Goal: Information Seeking & Learning: Learn about a topic

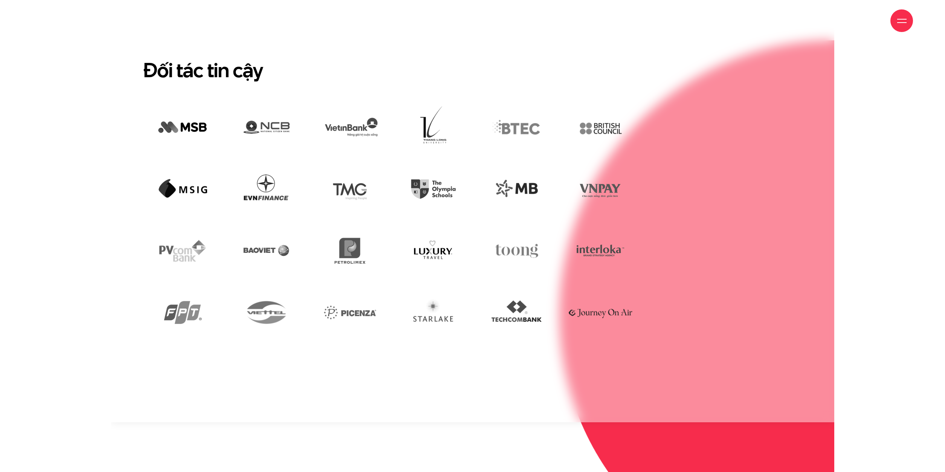
scroll to position [2317, 0]
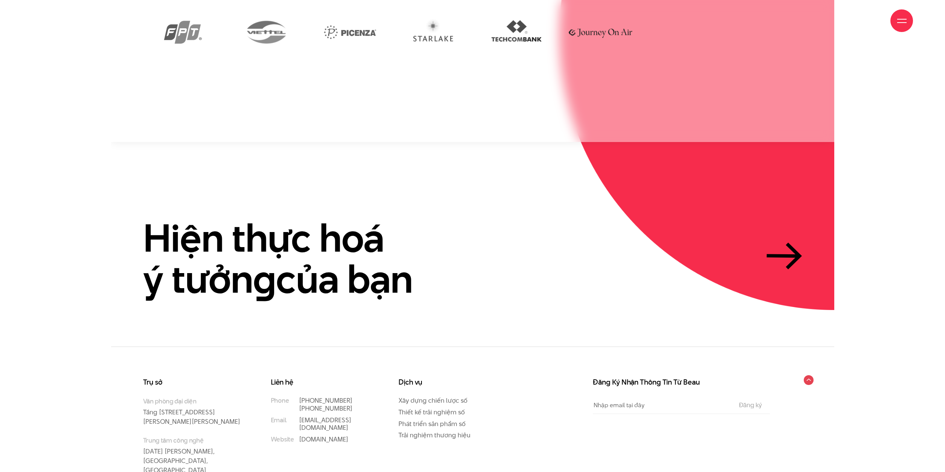
click at [903, 25] on div at bounding box center [902, 20] width 9 height 9
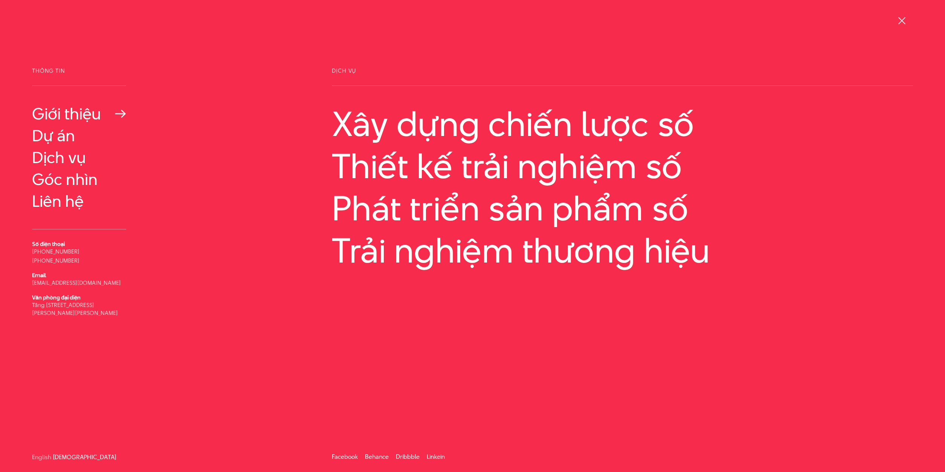
click at [57, 114] on link "Giới thiệu" at bounding box center [79, 114] width 94 height 18
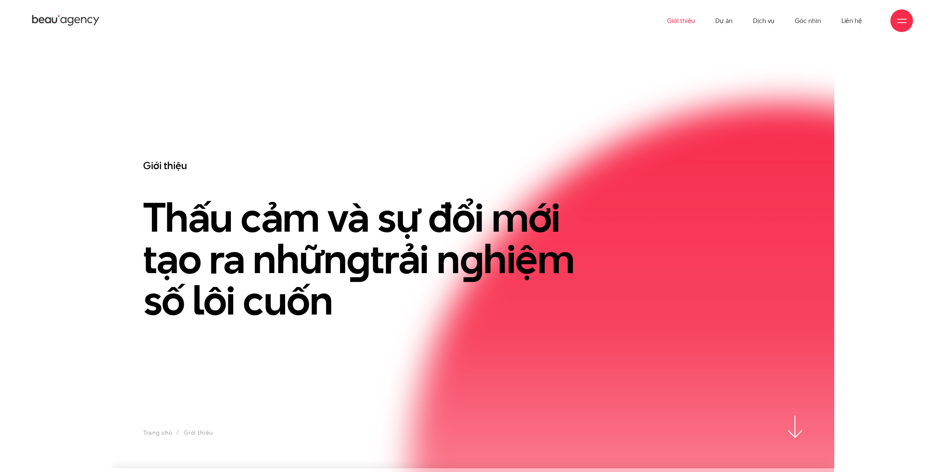
click at [904, 20] on div at bounding box center [902, 20] width 9 height 9
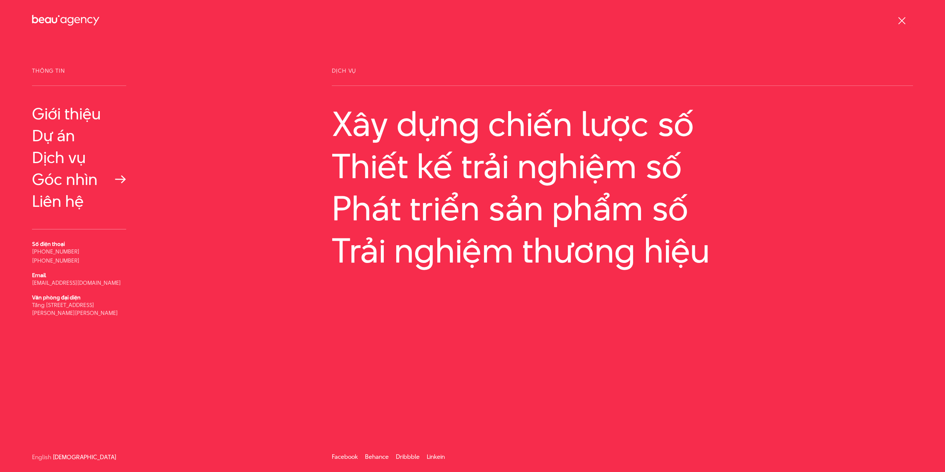
click at [72, 176] on link "Góc nhìn" at bounding box center [79, 179] width 94 height 18
click at [60, 138] on link "Dự án" at bounding box center [79, 136] width 94 height 18
click at [62, 139] on link "Dự án" at bounding box center [79, 136] width 94 height 18
click at [71, 181] on link "Góc nhìn" at bounding box center [79, 179] width 94 height 18
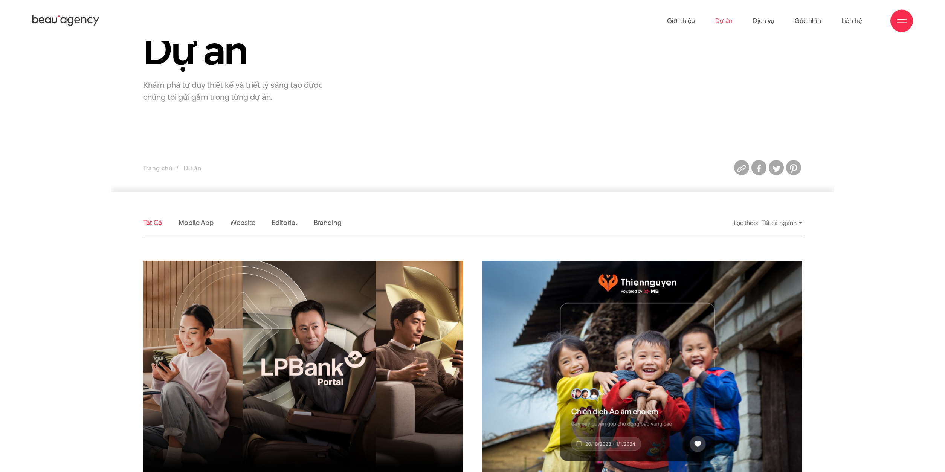
scroll to position [192, 0]
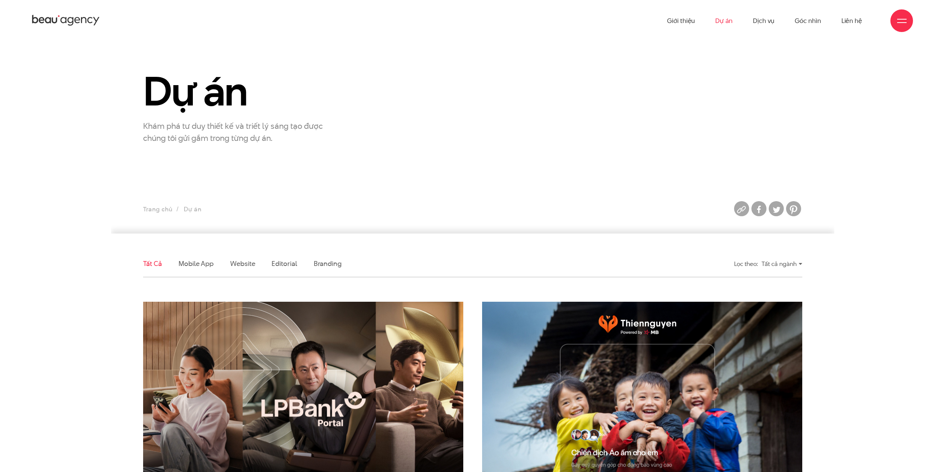
click at [900, 23] on div at bounding box center [902, 20] width 9 height 9
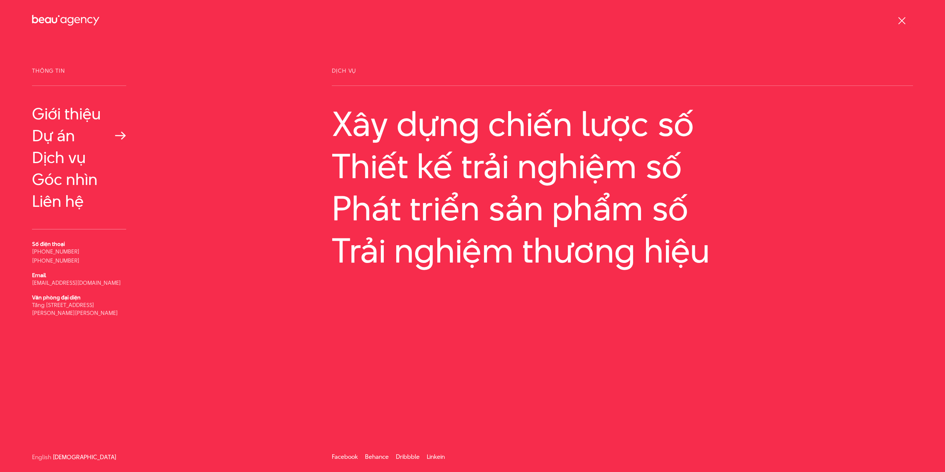
click at [54, 138] on link "Dự án" at bounding box center [79, 136] width 94 height 18
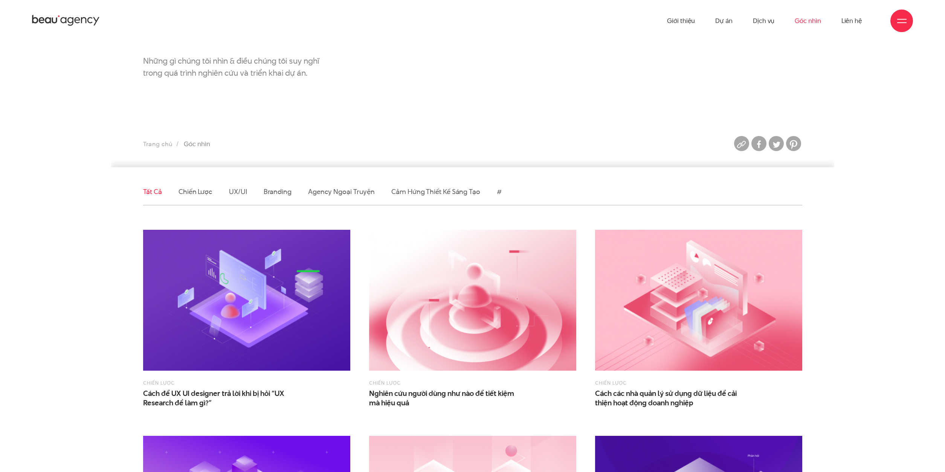
scroll to position [154, 0]
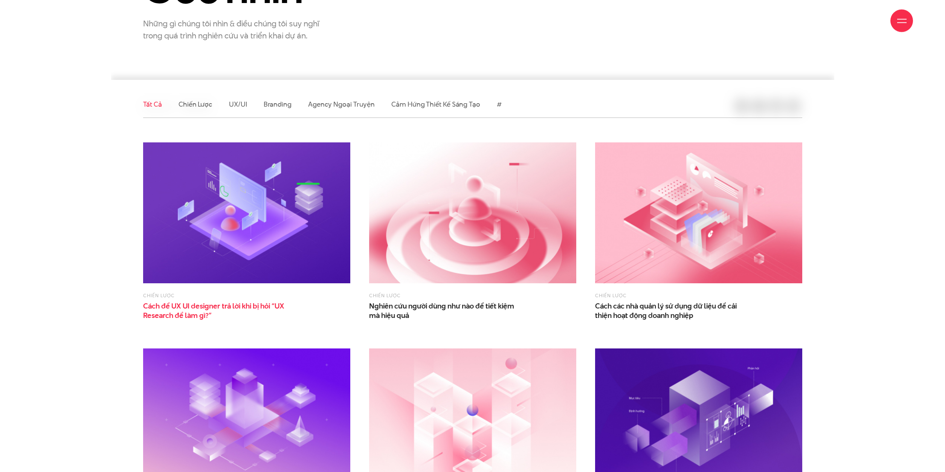
click at [222, 309] on span "Cách để UX UI designer trả lời khi bị hỏi “UX Research để làm gì?”" at bounding box center [218, 310] width 151 height 19
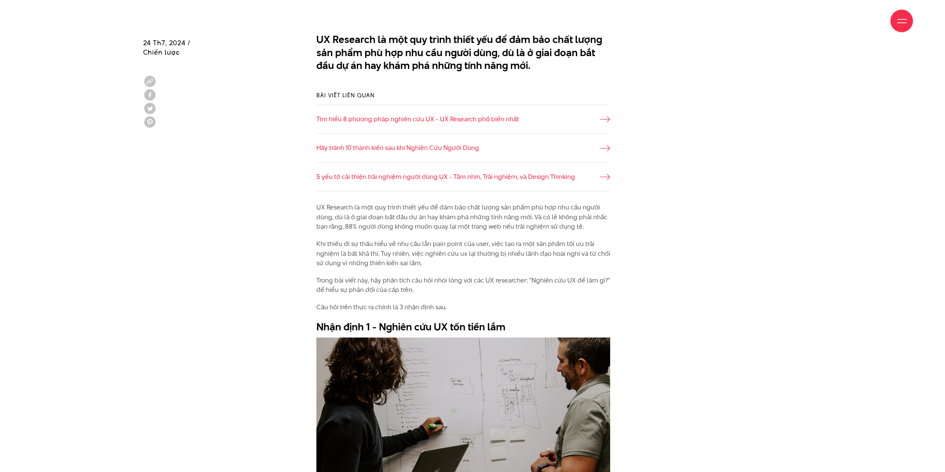
scroll to position [538, 0]
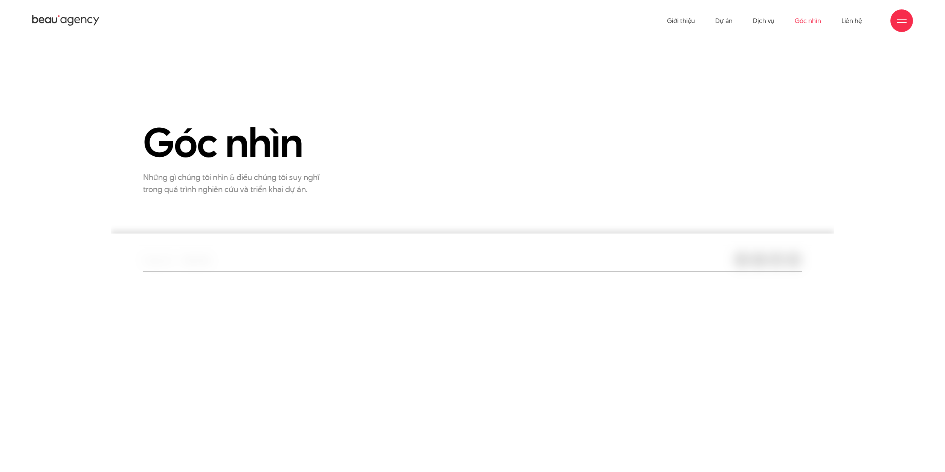
scroll to position [154, 0]
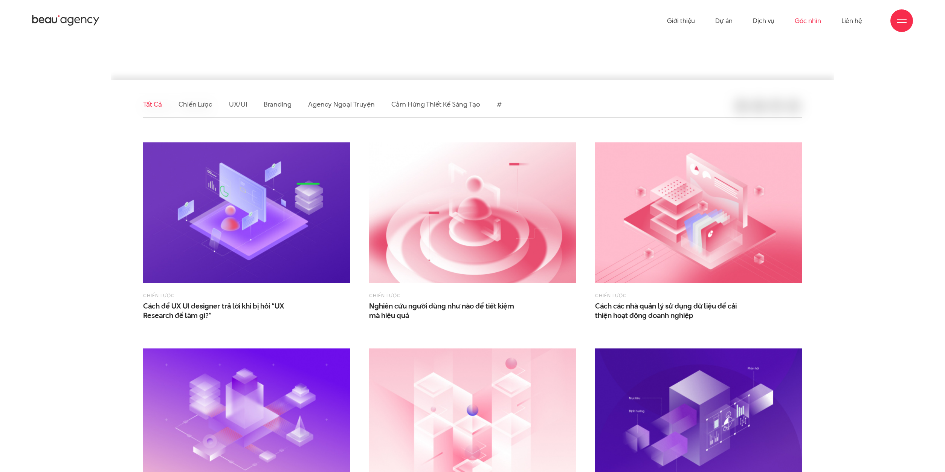
click at [901, 26] on div at bounding box center [902, 20] width 23 height 23
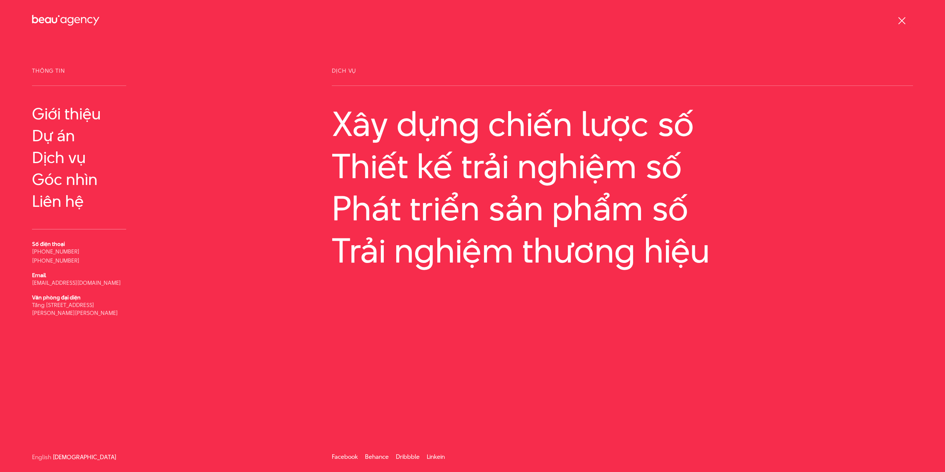
click at [274, 11] on div "Giới thiệu Dự án Dịch vụ Góc nhìn Liên hệ" at bounding box center [472, 20] width 881 height 41
